Goal: Task Accomplishment & Management: Manage account settings

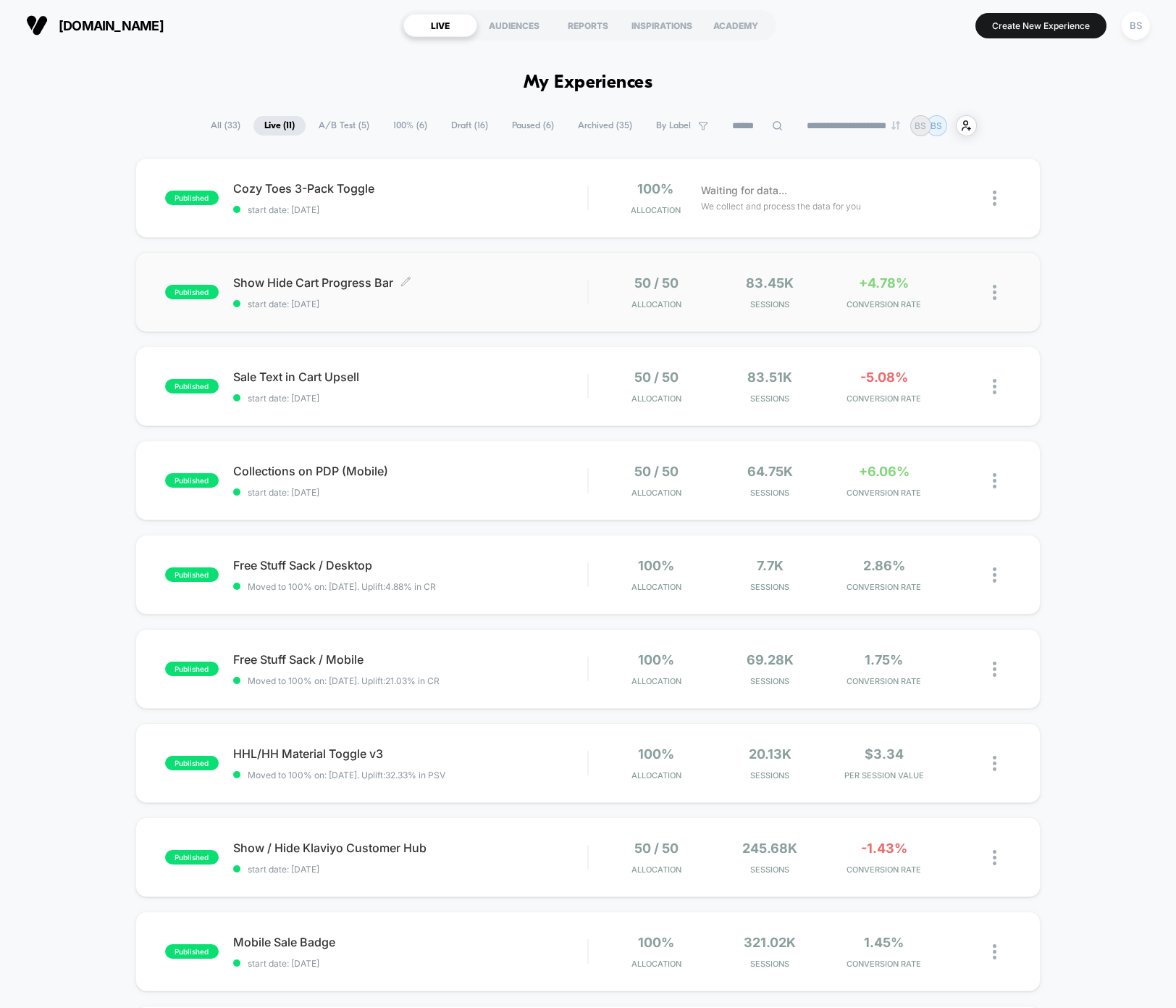
click at [576, 302] on span "start date: [DATE]" at bounding box center [410, 304] width 355 height 11
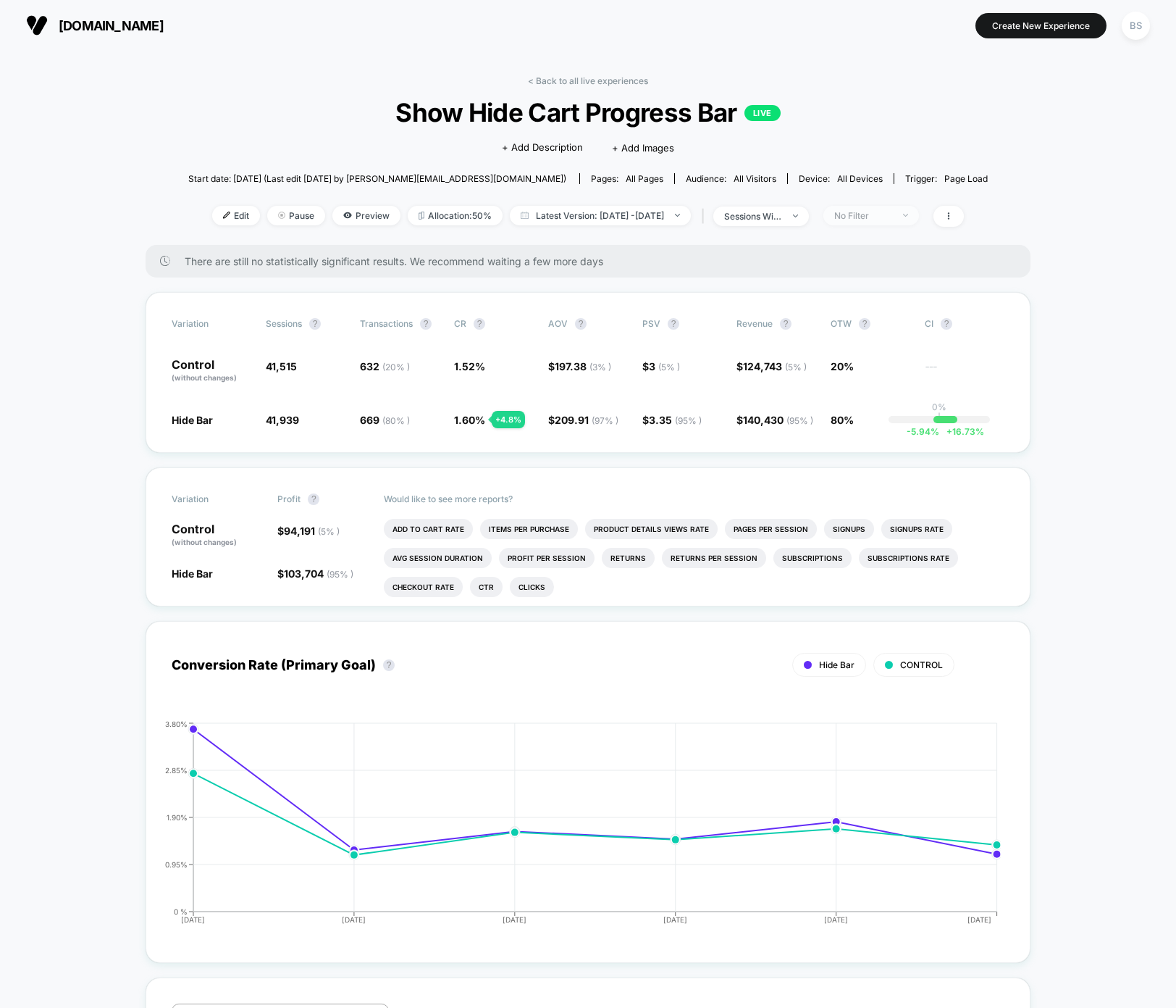
click at [892, 219] on div "No Filter" at bounding box center [863, 215] width 58 height 11
click at [888, 263] on span "Mobile Visitors" at bounding box center [886, 269] width 69 height 13
click at [860, 440] on div "Mobile Visitors ? Desktop Visitors ? Returning Visitors ? New Visitors ? No Fil…" at bounding box center [894, 349] width 177 height 221
click at [860, 428] on button "Save" at bounding box center [895, 425] width 133 height 24
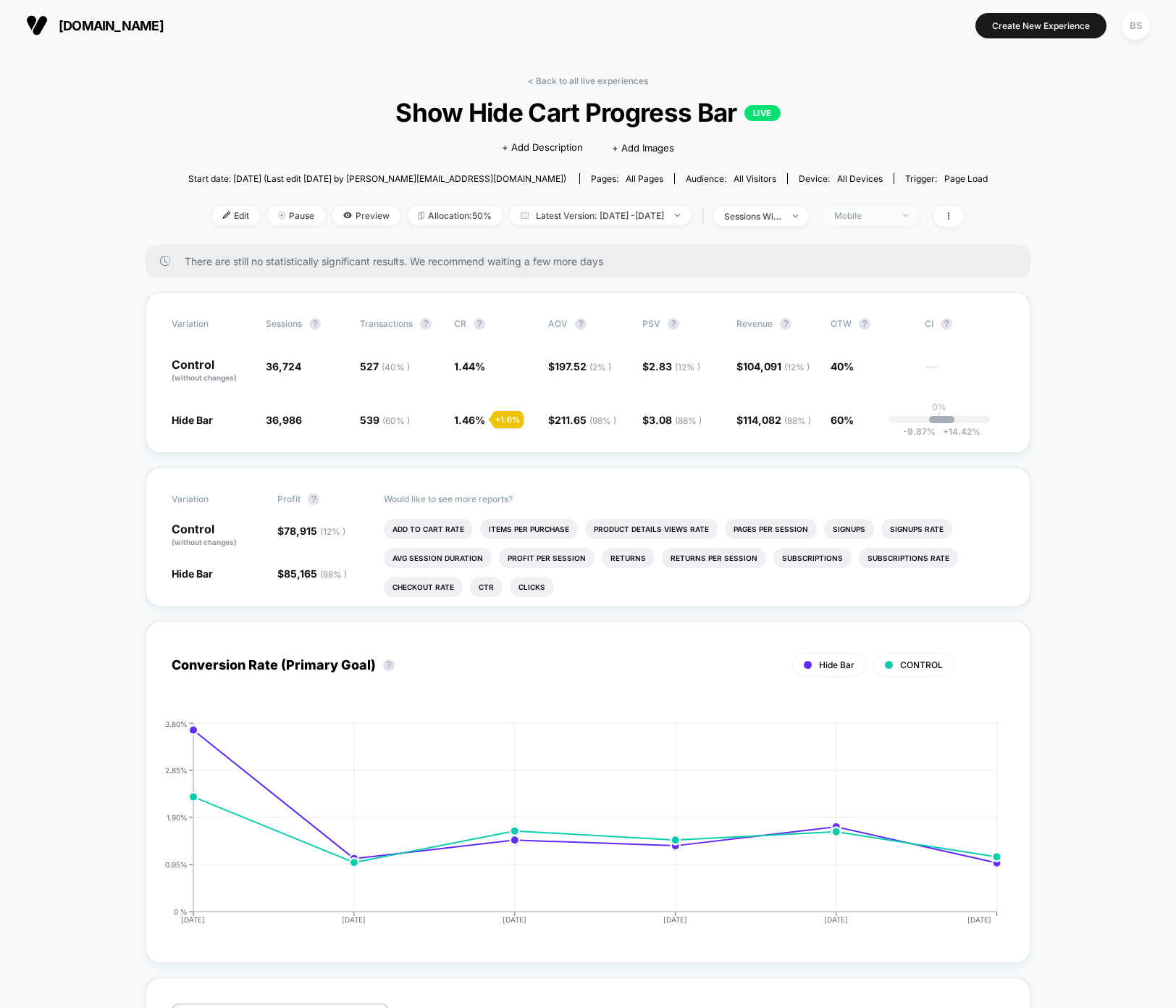
click at [892, 213] on div "Mobile" at bounding box center [863, 215] width 58 height 11
click at [877, 302] on span "Desktop Visitors" at bounding box center [891, 298] width 77 height 13
click at [855, 421] on button "Save" at bounding box center [895, 425] width 133 height 24
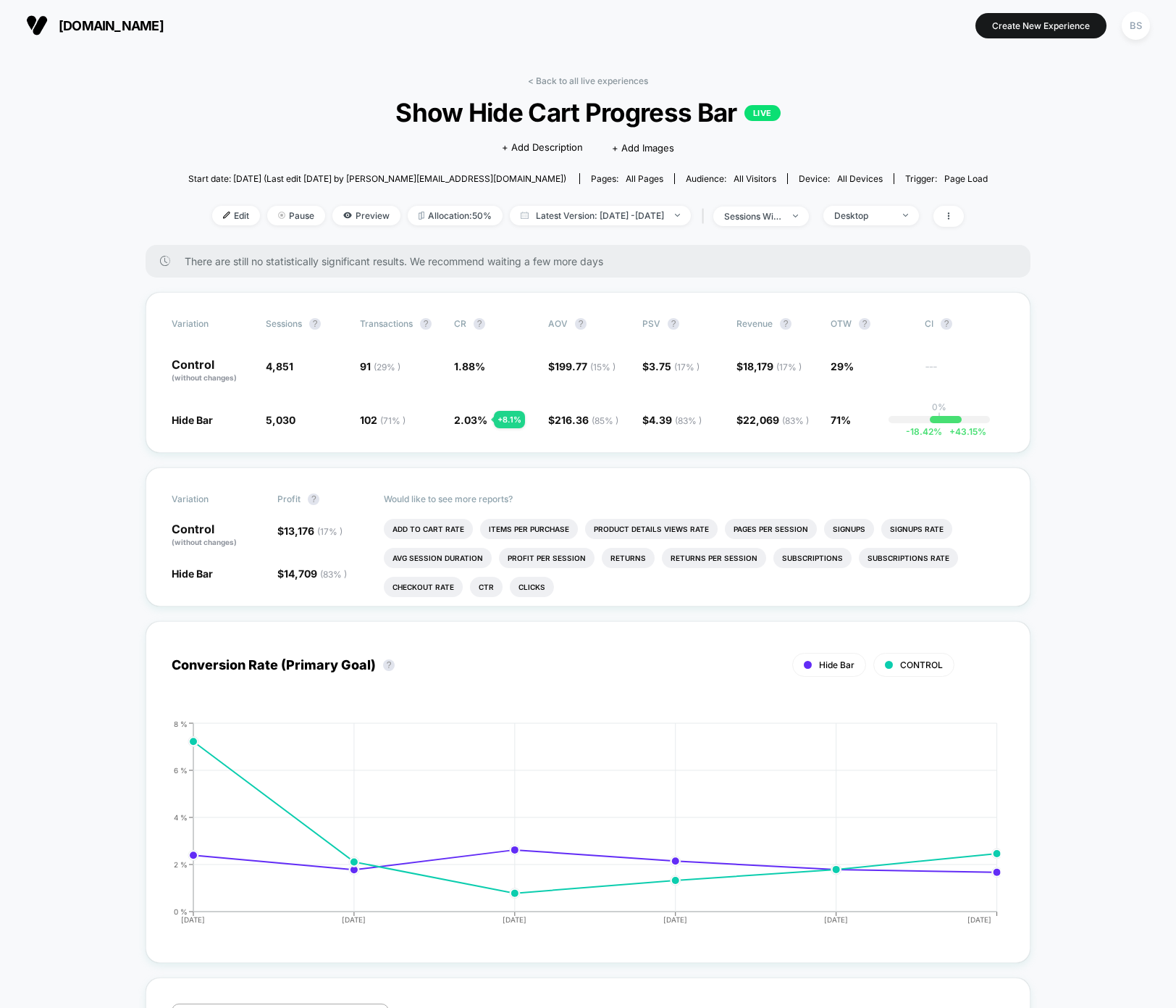
click at [909, 197] on div "< Back to all live experiences Show Hide Cart Progress Bar LIVE Click to edit e…" at bounding box center [588, 160] width 800 height 170
click at [892, 210] on div "Desktop" at bounding box center [863, 215] width 58 height 11
click at [874, 384] on span "No Filter" at bounding box center [871, 385] width 39 height 13
click at [877, 439] on div "Mobile Visitors ? Desktop Visitors ? Returning Visitors ? New Visitors ? No Fil…" at bounding box center [894, 349] width 177 height 221
click at [877, 429] on button "Save" at bounding box center [895, 425] width 133 height 24
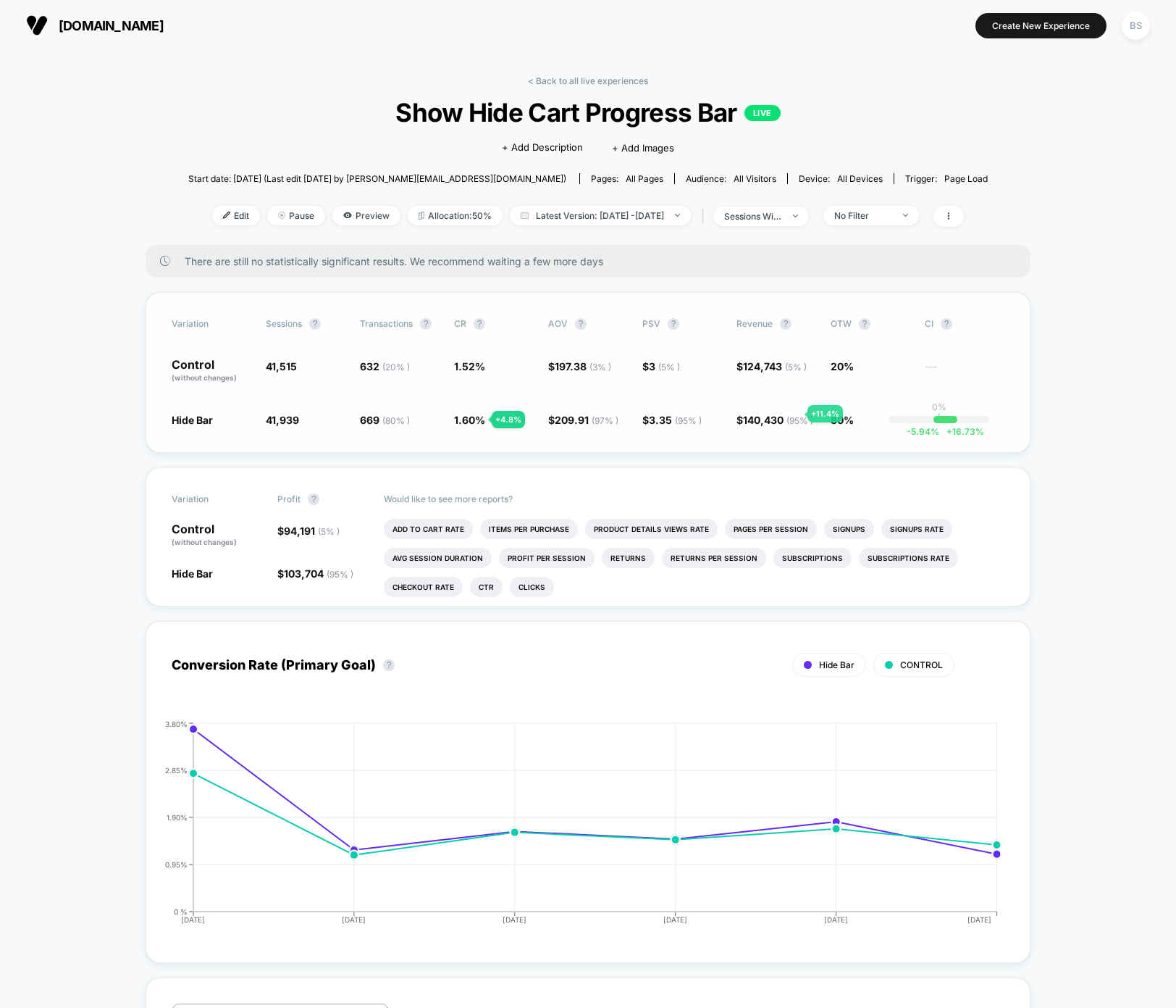
click at [790, 413] on span "140,430 ( 95 % )" at bounding box center [778, 419] width 70 height 13
click at [793, 416] on span "( 95 % )" at bounding box center [800, 420] width 27 height 11
click at [797, 420] on span "( 95 % )" at bounding box center [800, 420] width 27 height 11
click at [964, 209] on span at bounding box center [949, 216] width 31 height 21
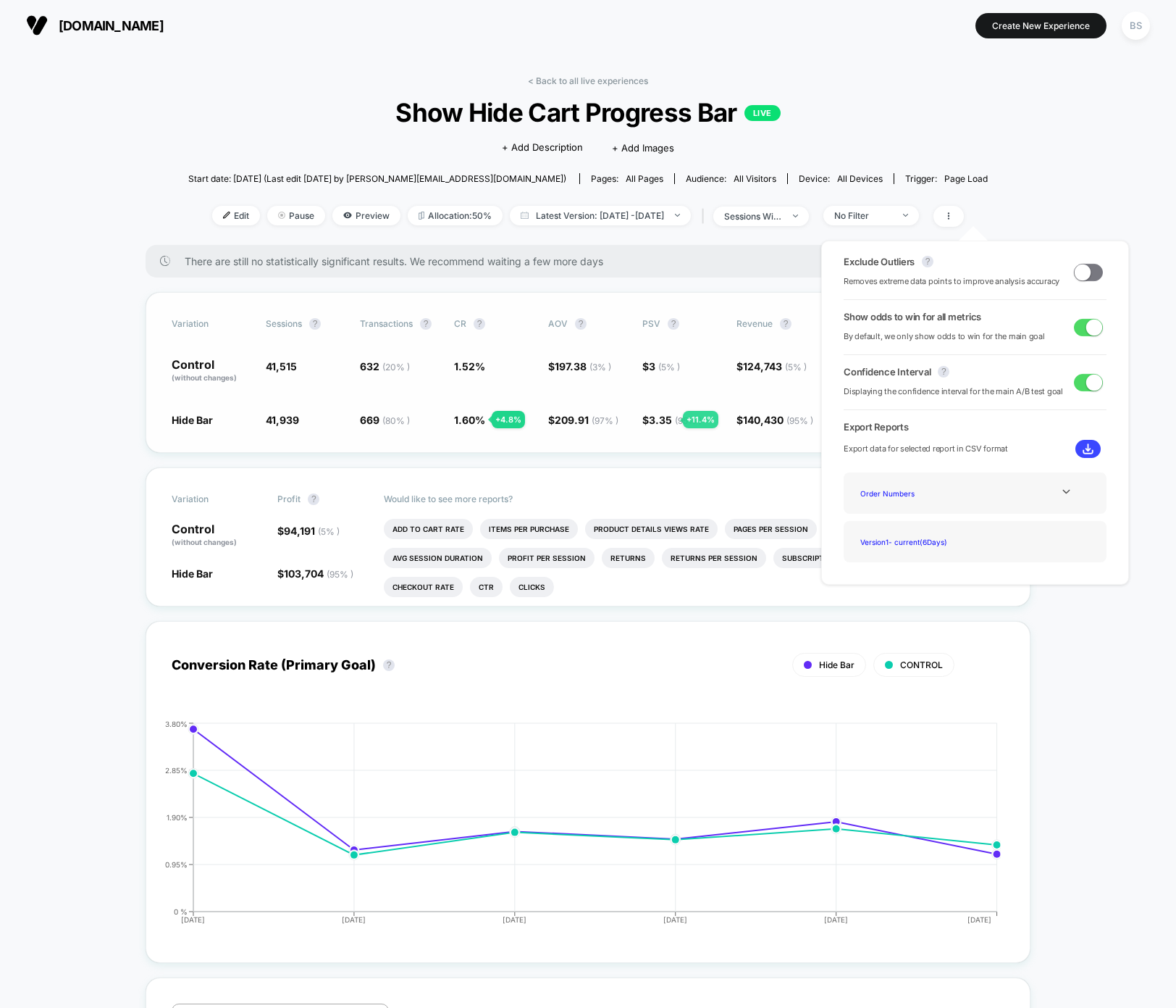
click at [666, 419] on span "3.35 ( 95 % )" at bounding box center [675, 419] width 53 height 13
